Goal: Information Seeking & Learning: Learn about a topic

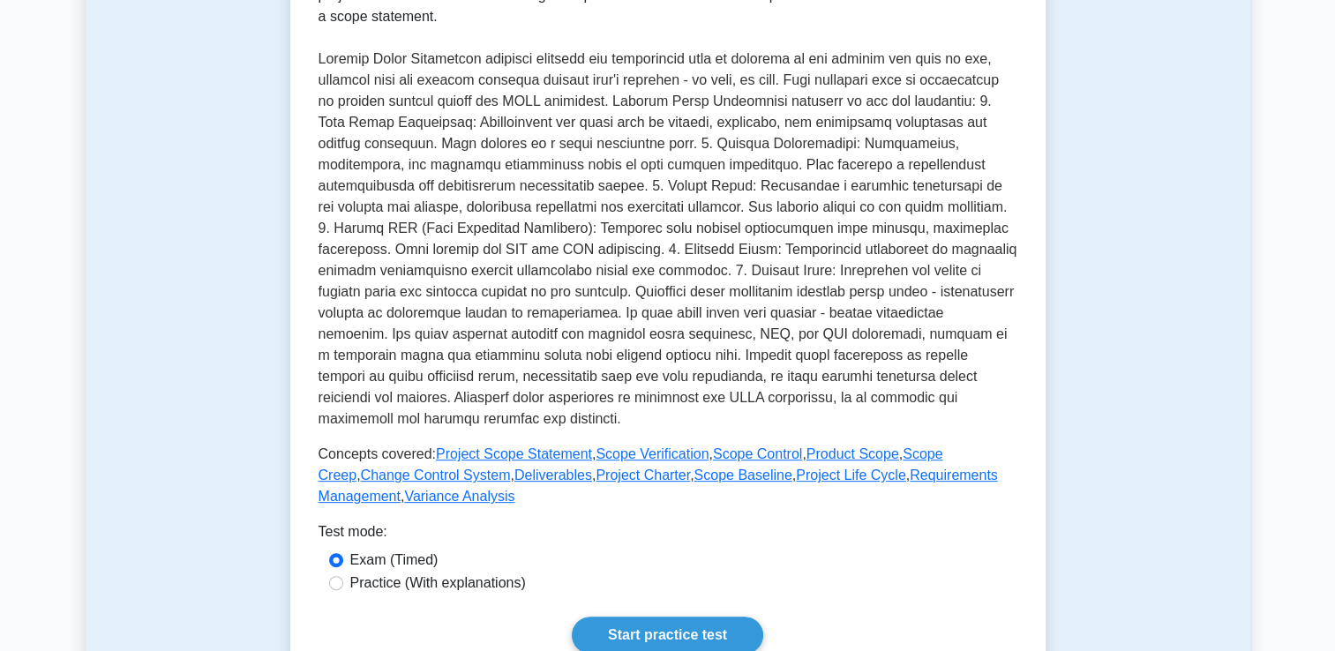
scroll to position [418, 0]
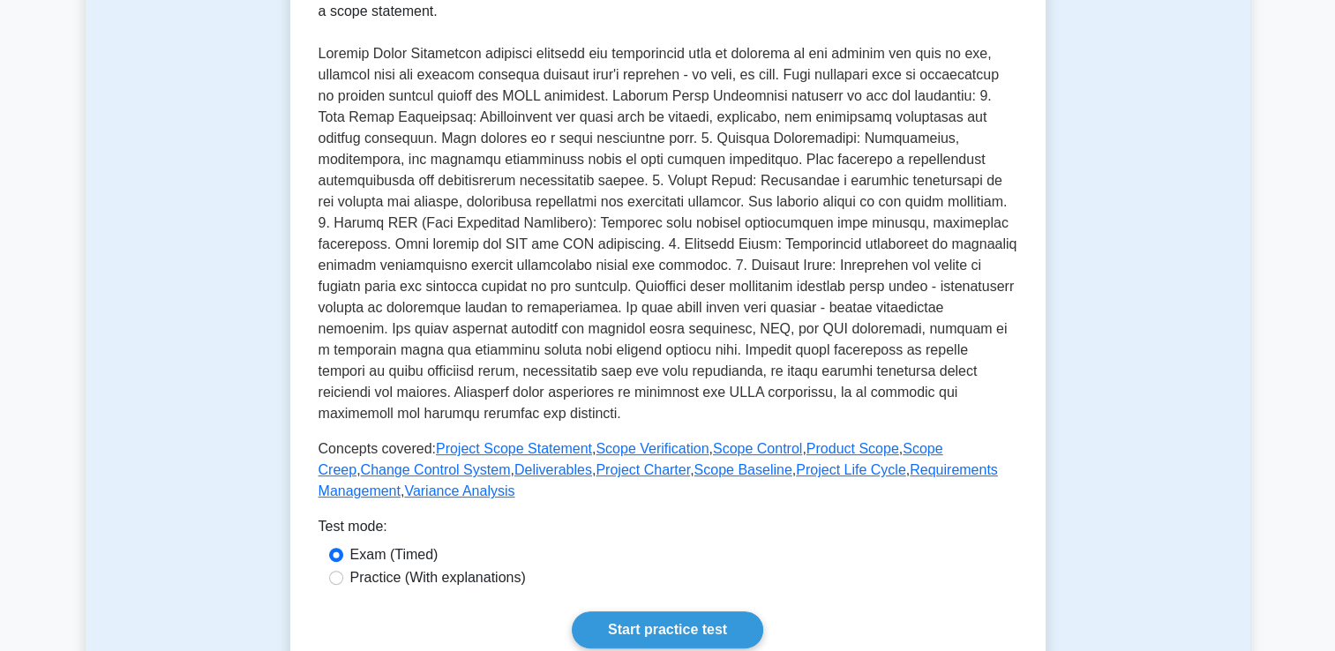
click at [337, 610] on div "Project Scope Management Overview of project scope management. This subtopic co…" at bounding box center [667, 239] width 699 height 817
click at [339, 573] on input "Practice (With explanations)" at bounding box center [336, 578] width 14 height 14
radio input "true"
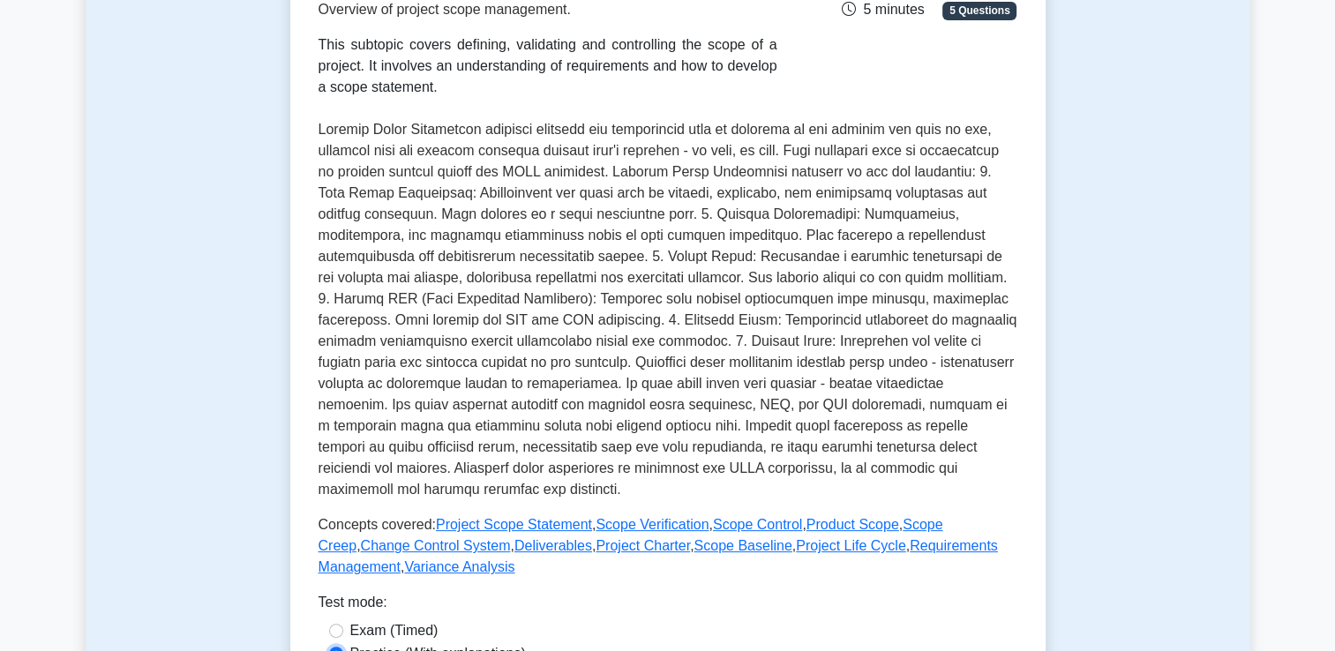
scroll to position [346, 0]
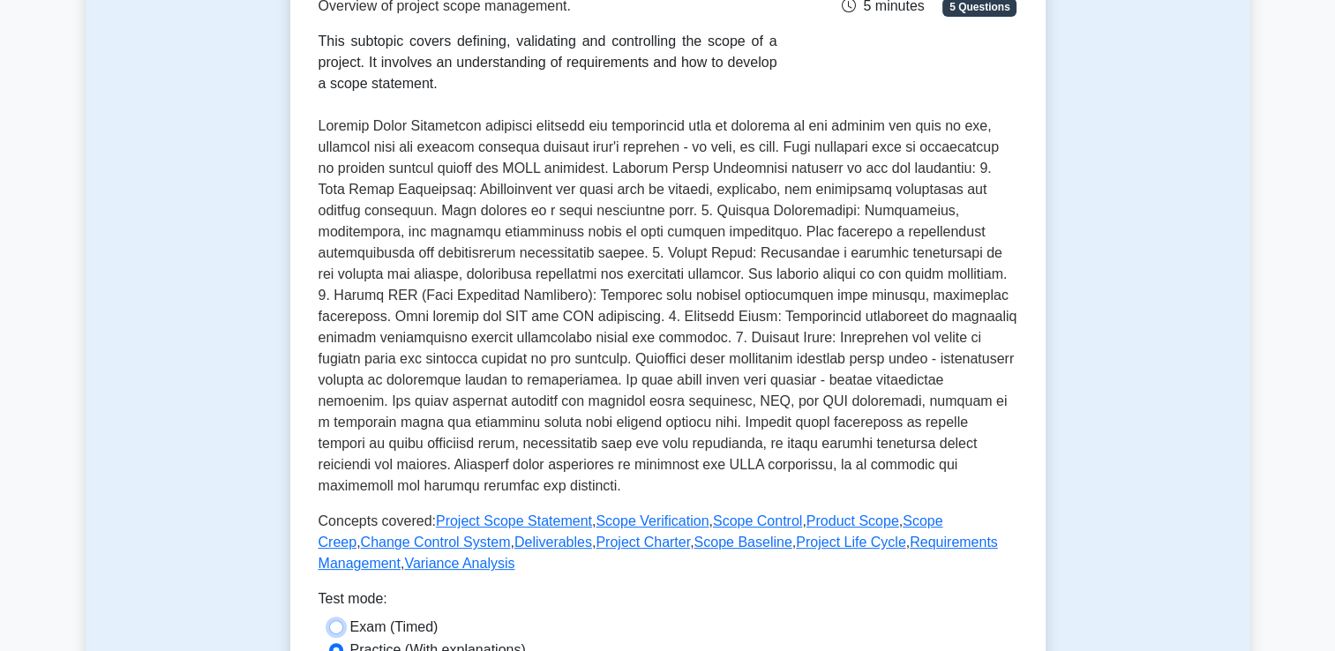
click at [329, 620] on input "Exam (Timed)" at bounding box center [336, 627] width 14 height 14
radio input "true"
click at [329, 643] on input "Practice (With explanations)" at bounding box center [336, 650] width 14 height 14
radio input "true"
click at [329, 620] on input "Exam (Timed)" at bounding box center [336, 627] width 14 height 14
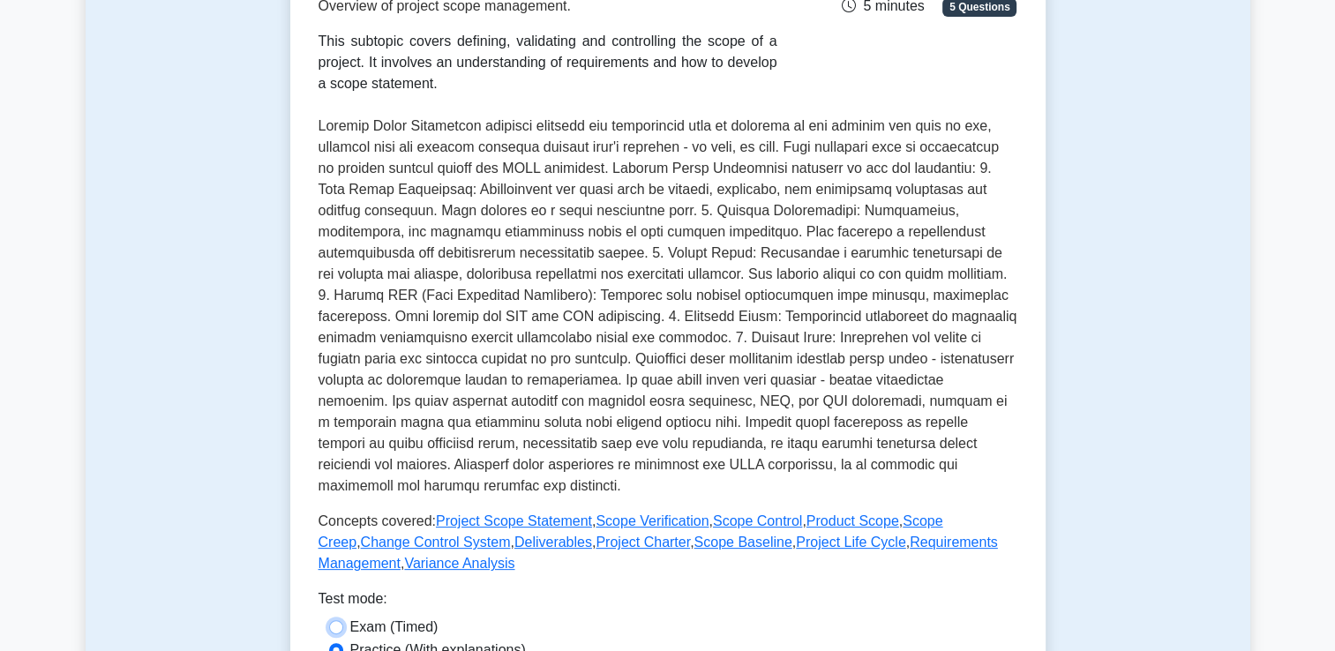
radio input "true"
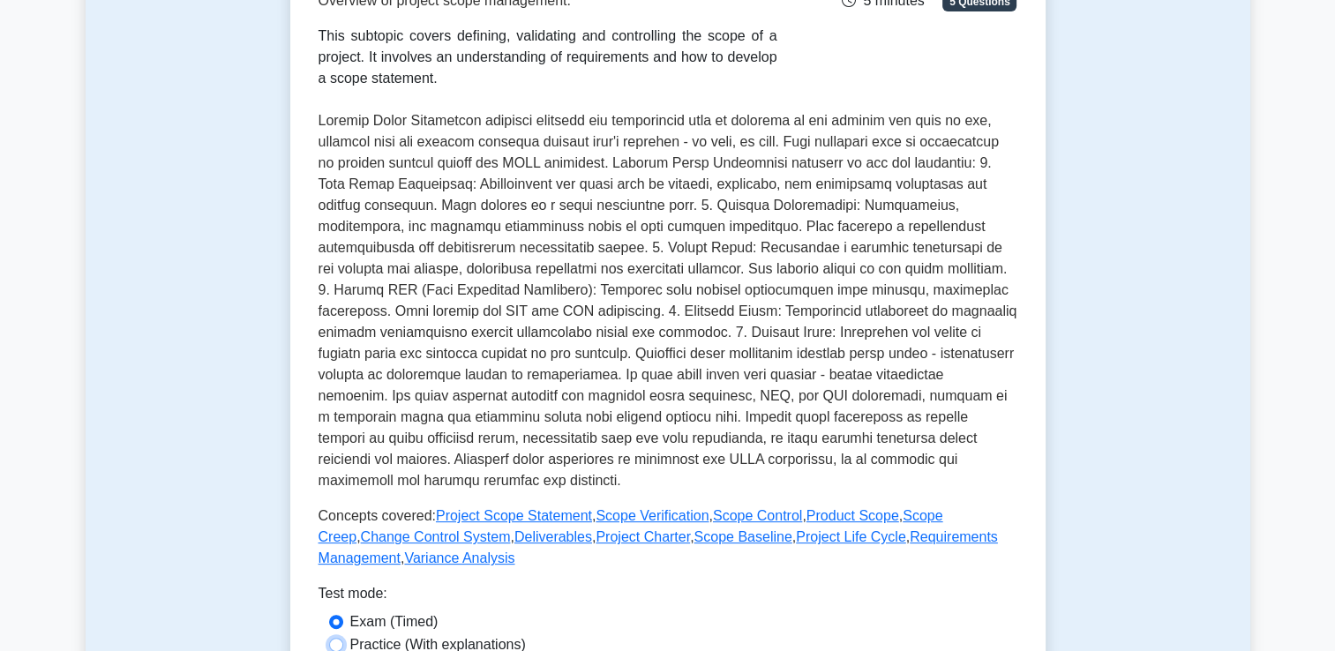
click at [329, 638] on input "Practice (With explanations)" at bounding box center [336, 645] width 14 height 14
radio input "true"
click at [329, 615] on input "Exam (Timed)" at bounding box center [336, 622] width 14 height 14
radio input "true"
click at [329, 637] on input "Practice (With explanations)" at bounding box center [336, 644] width 14 height 14
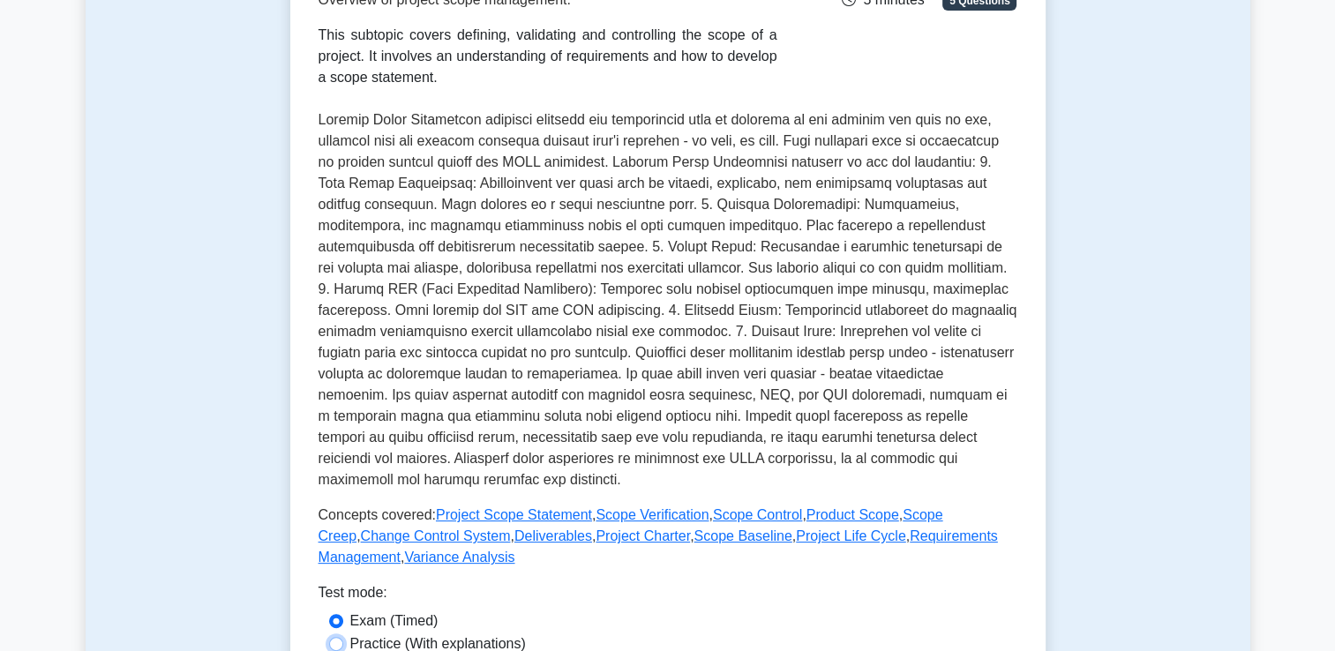
radio input "true"
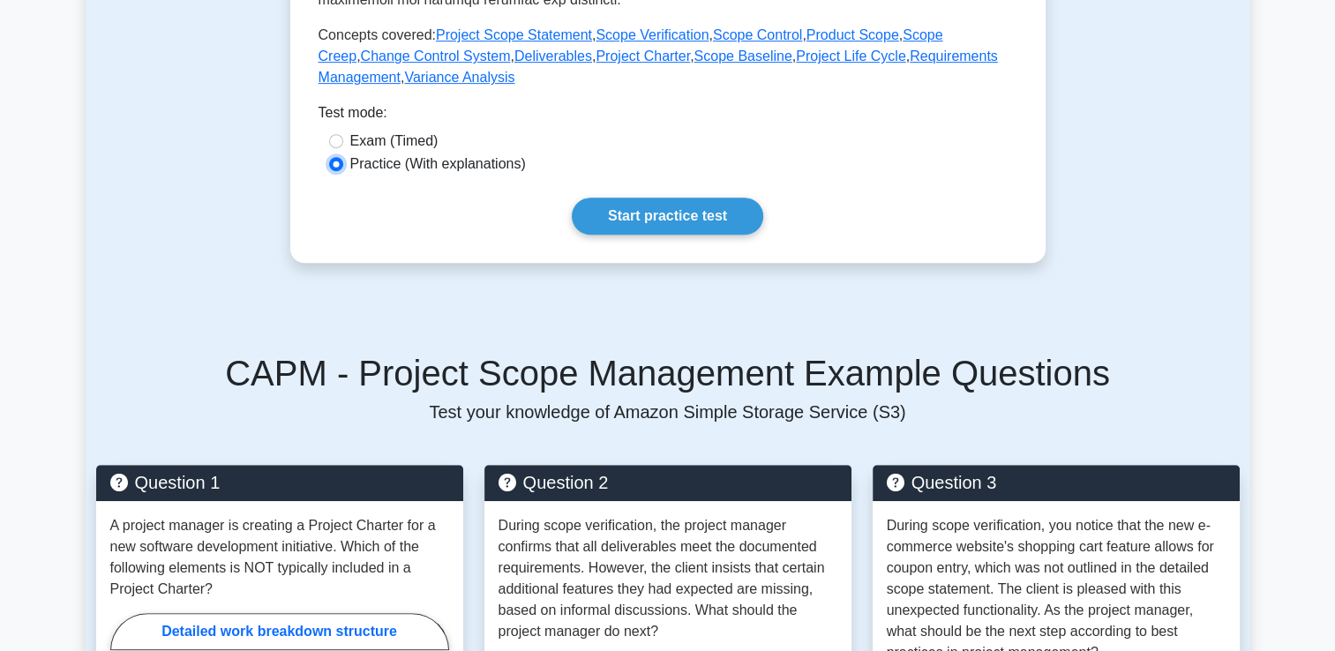
scroll to position [830, 0]
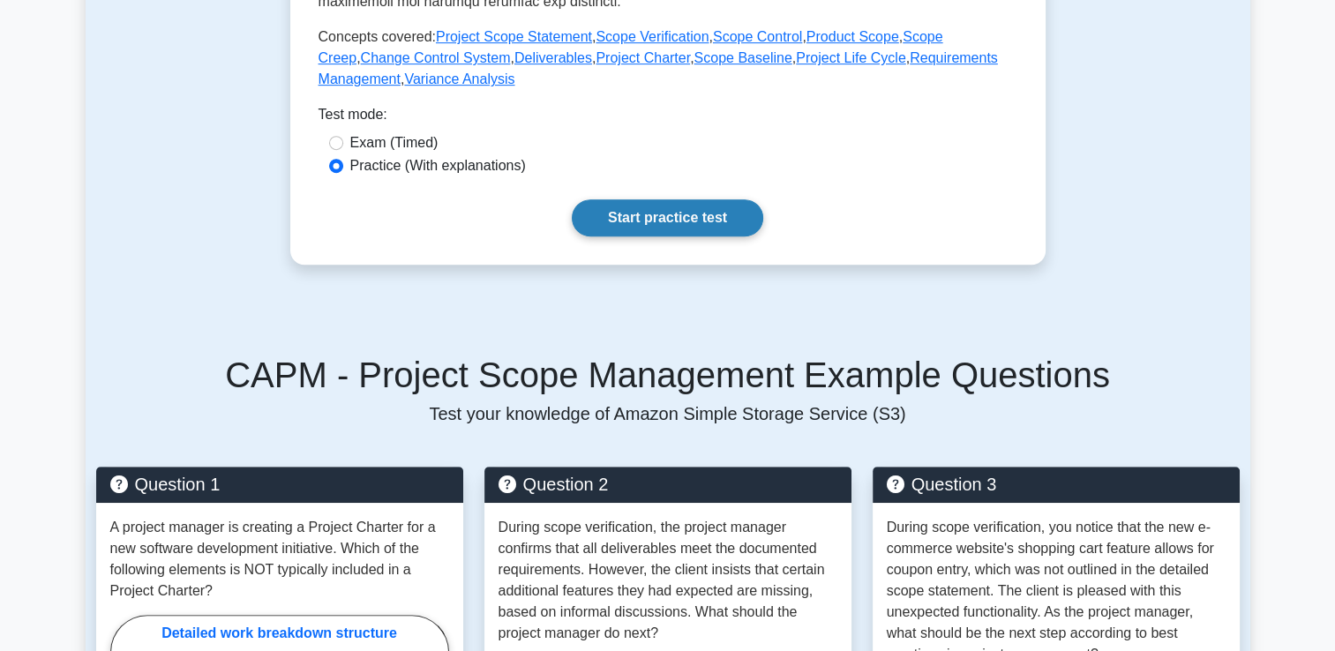
click at [650, 220] on link "Start practice test" at bounding box center [667, 217] width 191 height 37
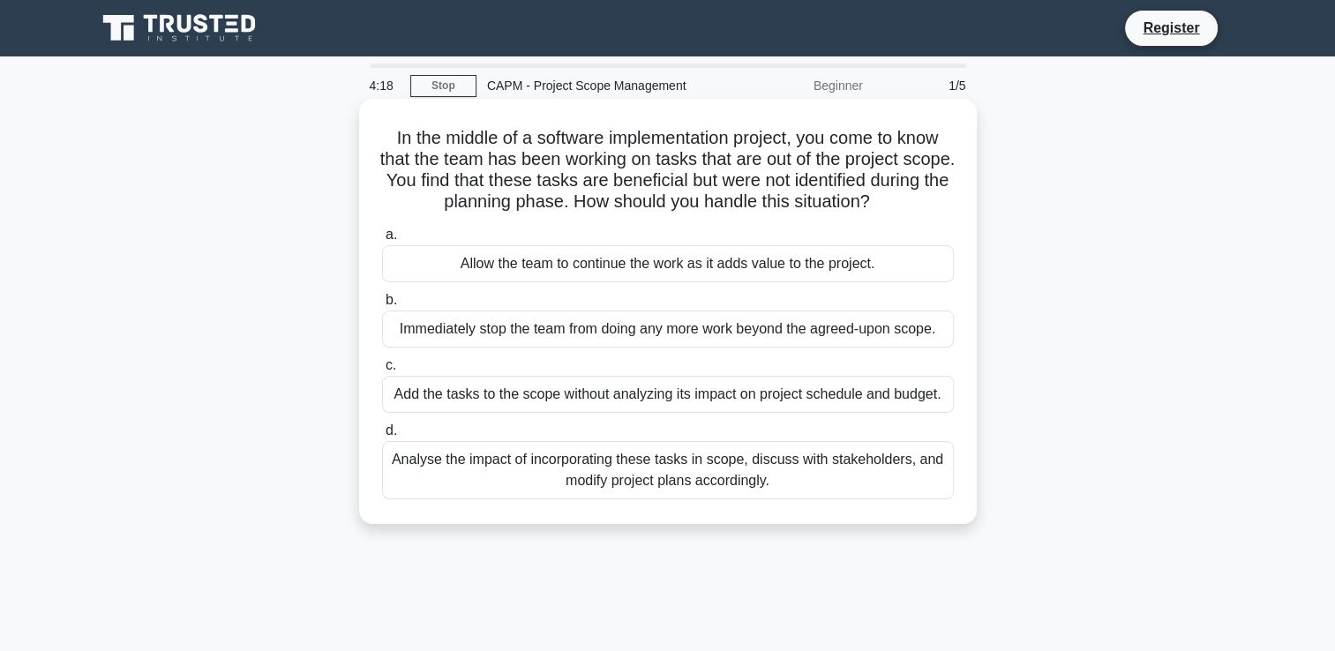
click at [666, 478] on div "Analyse the impact of incorporating these tasks in scope, discuss with stakehol…" at bounding box center [668, 470] width 572 height 58
click at [382, 437] on input "d. Analyse the impact of incorporating these tasks in scope, discuss with stake…" at bounding box center [382, 430] width 0 height 11
